Goal: Book appointment/travel/reservation

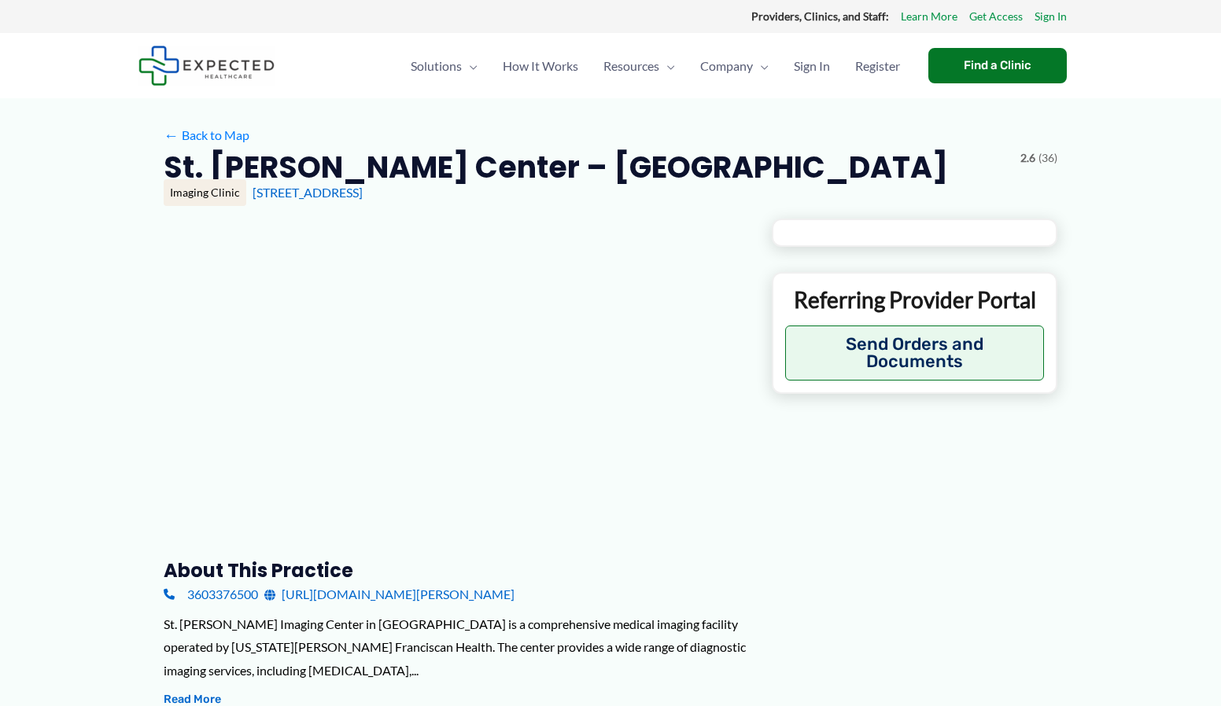
type input "**********"
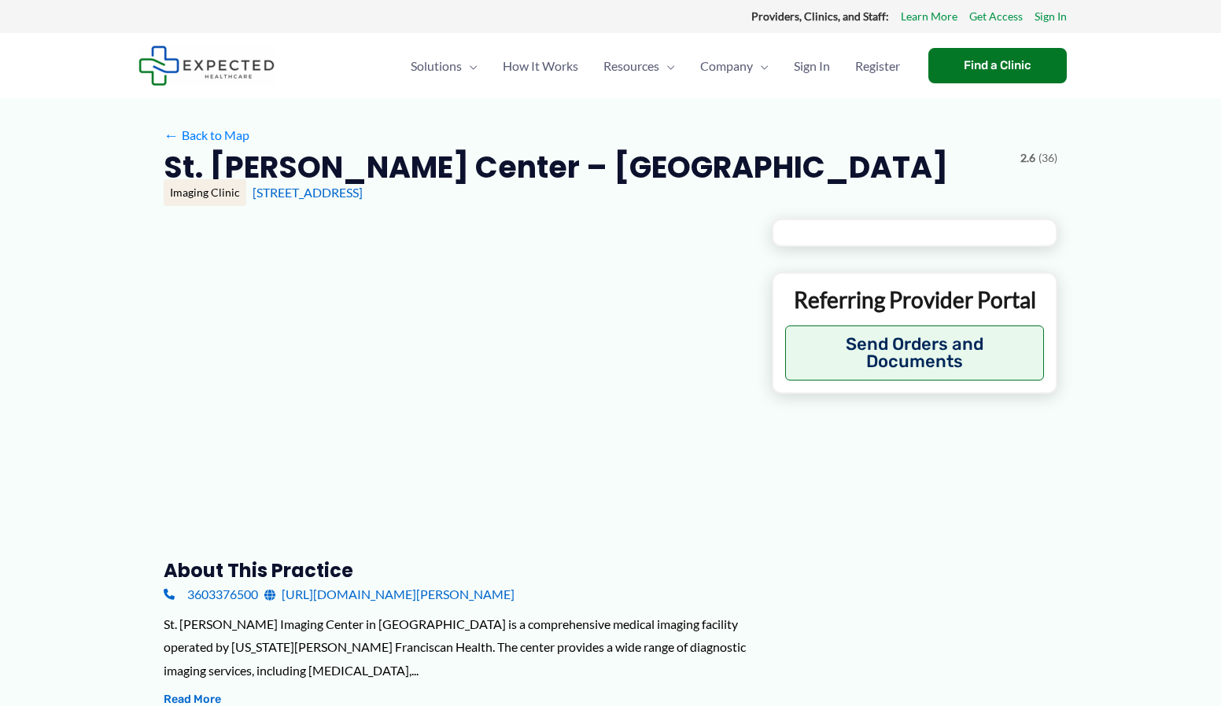
type input "**********"
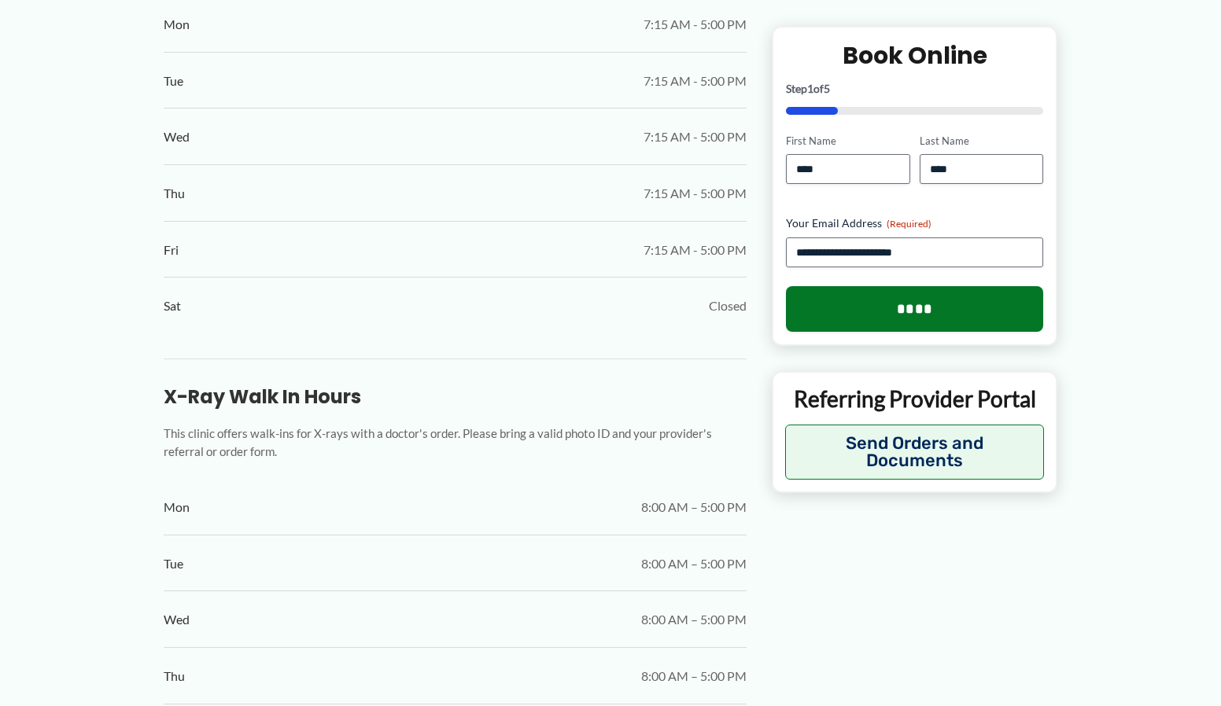
scroll to position [1101, 0]
